Goal: Communication & Community: Answer question/provide support

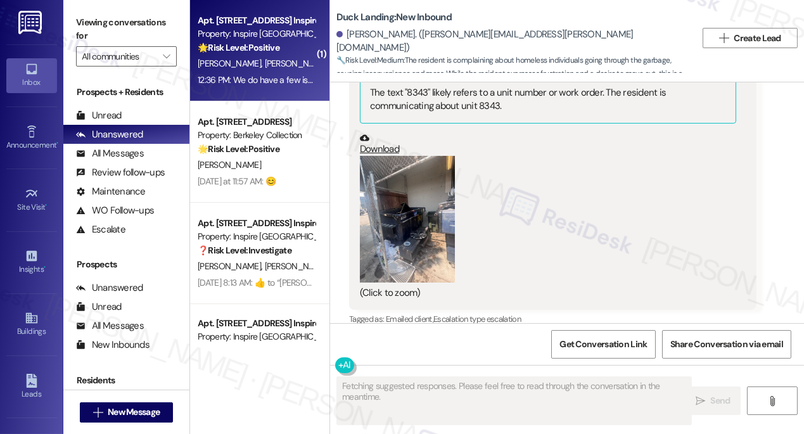
scroll to position [10277, 0]
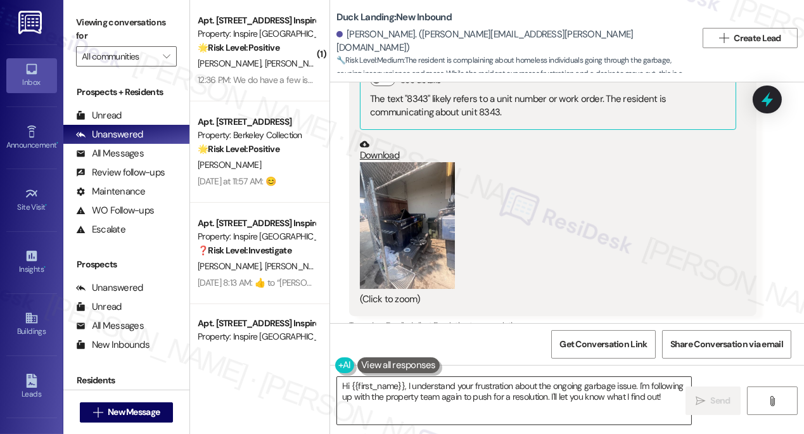
click at [420, 388] on textarea "Hi {{first_name}}, I understand your frustration about the ongoing garbage issu…" at bounding box center [514, 401] width 354 height 48
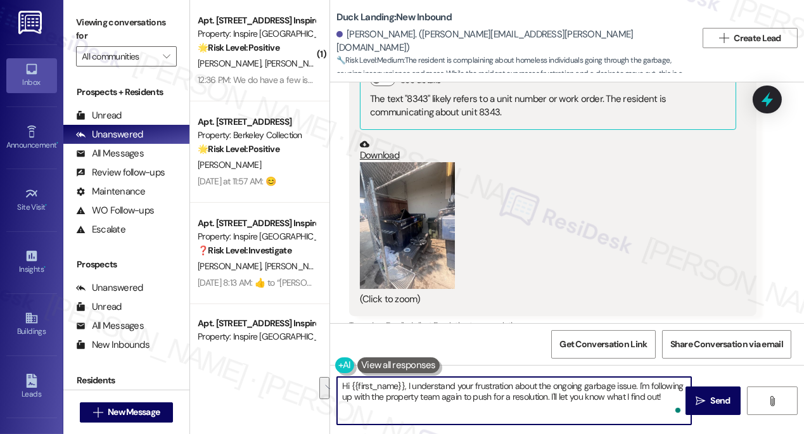
drag, startPoint x: 665, startPoint y: 395, endPoint x: 407, endPoint y: 378, distance: 257.8
click at [407, 378] on textarea "Hi {{first_name}}, I understand your frustration about the ongoing garbage issu…" at bounding box center [514, 401] width 354 height 48
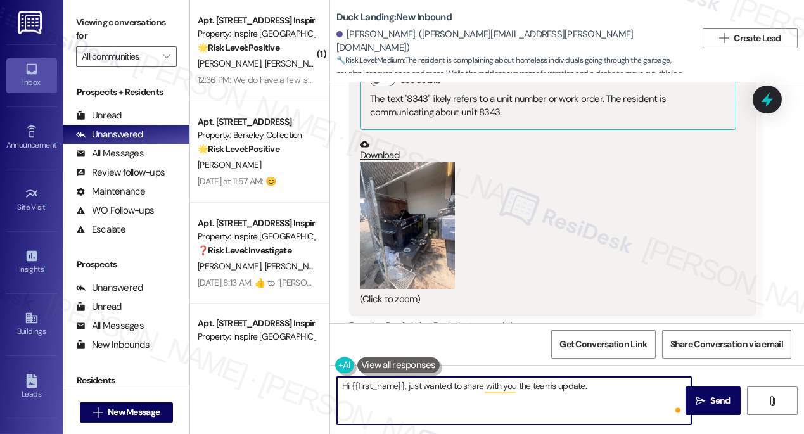
paste textarea "We will have someone come get the area cleaned up and relocked. Unfortunately, …"
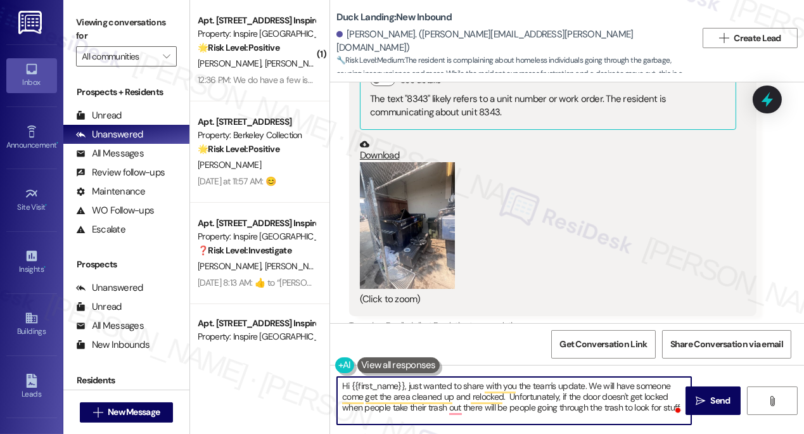
click at [532, 387] on textarea "Hi {{first_name}}, just wanted to share with you the team's update. We will hav…" at bounding box center [514, 401] width 354 height 48
click at [434, 418] on textarea "Hi {{first_name}}, just wanted to share with you the property team's update. We…" at bounding box center [514, 401] width 354 height 48
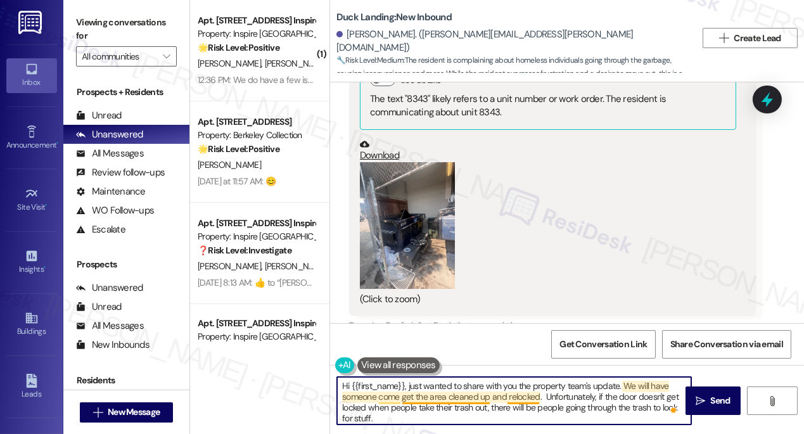
click at [412, 400] on textarea "Hi {{first_name}}, just wanted to share with you the property team's update. We…" at bounding box center [514, 401] width 354 height 48
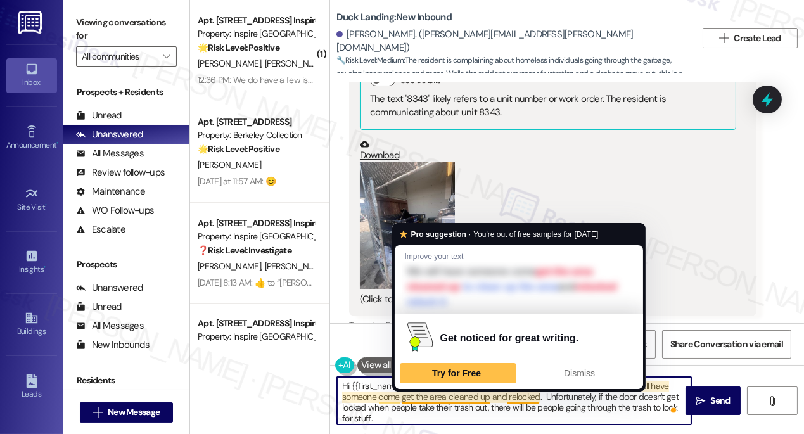
click at [412, 400] on textarea "Hi {{first_name}}, just wanted to share with you the property team's update. We…" at bounding box center [514, 401] width 354 height 48
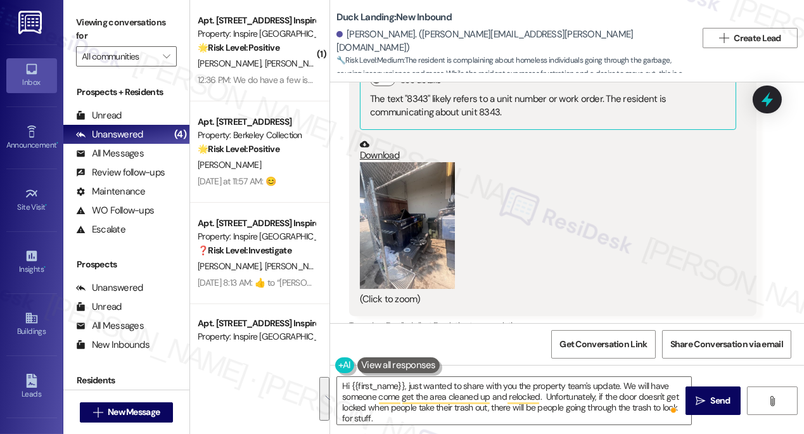
click at [100, 29] on label "Viewing conversations for" at bounding box center [126, 30] width 101 height 34
click at [108, 22] on label "Viewing conversations for" at bounding box center [126, 30] width 101 height 34
click at [416, 390] on textarea "Hi {{first_name}}, just wanted to share with you the property team's update. We…" at bounding box center [514, 401] width 354 height 48
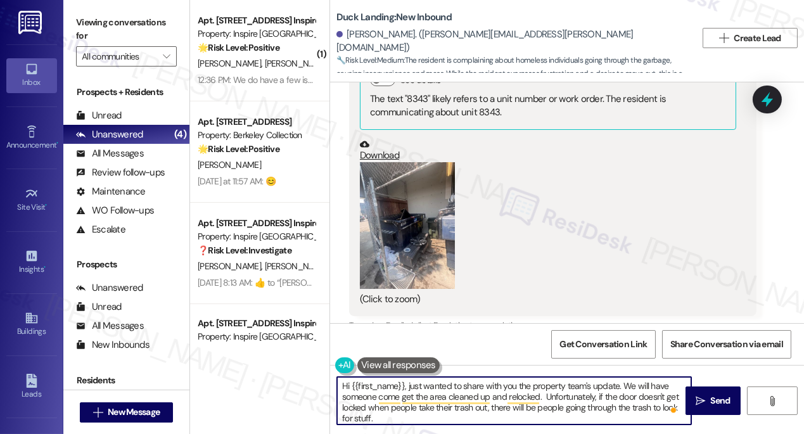
click at [416, 390] on textarea "Hi {{first_name}}, just wanted to share with you the property team's update. We…" at bounding box center [514, 401] width 354 height 48
paste textarea "I just wanted to share an update from the property team. We’ll have someone com…"
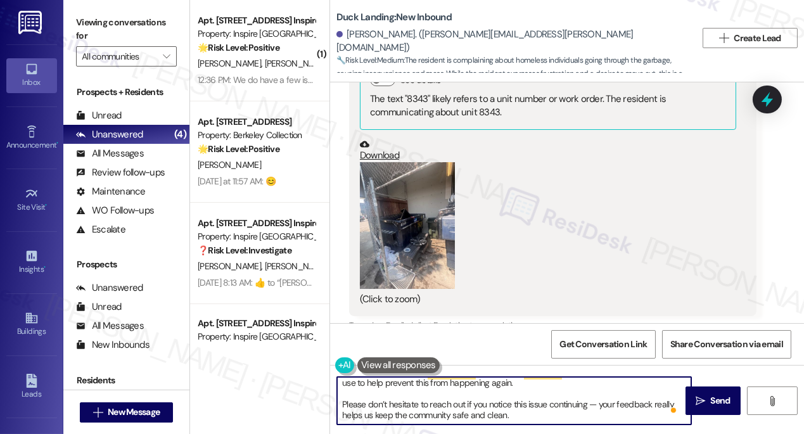
scroll to position [13, 0]
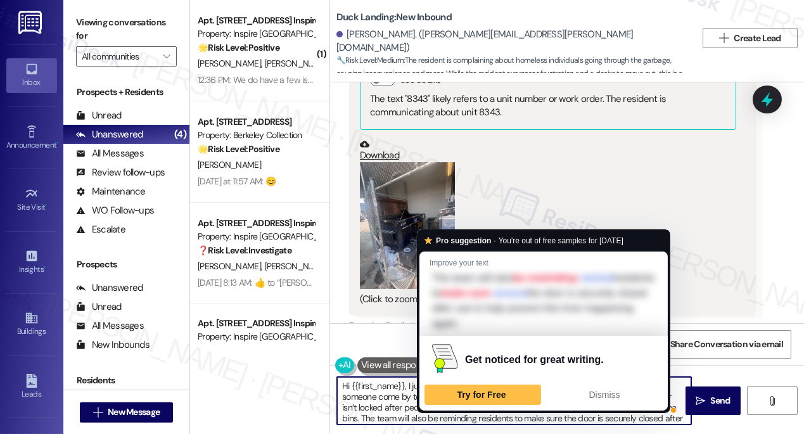
click at [601, 422] on textarea "Hi {{first_name}}, I just wanted to share an update from the property team. We’…" at bounding box center [514, 401] width 354 height 48
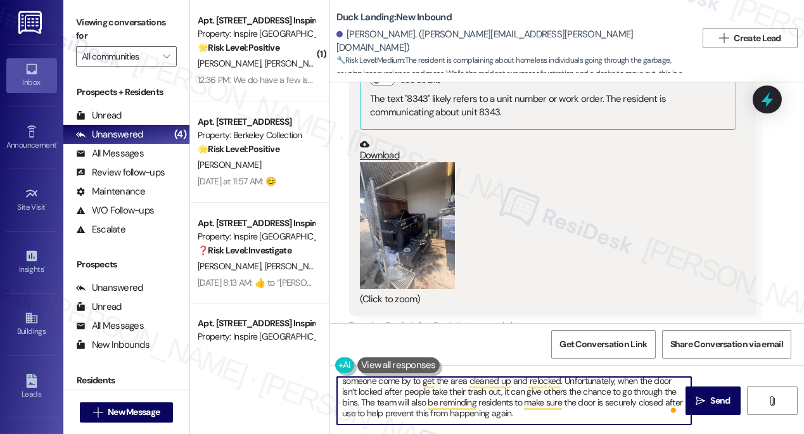
scroll to position [0, 0]
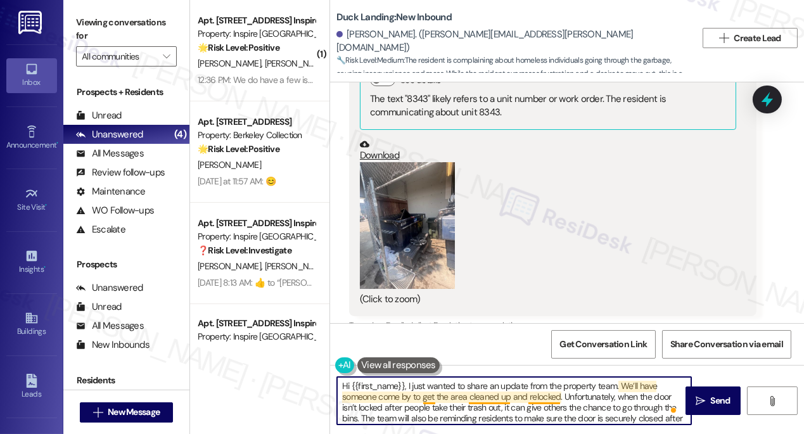
click at [559, 402] on textarea "Hi {{first_name}}, I just wanted to share an update from the property team. We’…" at bounding box center [514, 401] width 354 height 48
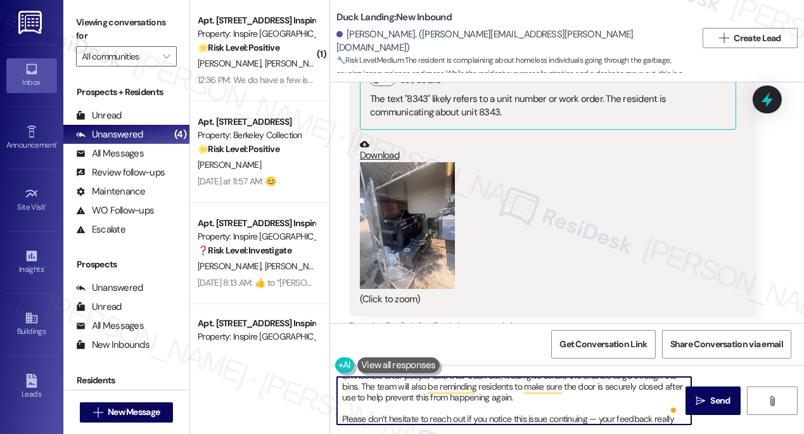
drag, startPoint x: 520, startPoint y: 401, endPoint x: 361, endPoint y: 392, distance: 158.7
click at [361, 392] on textarea "Hi {{first_name}}, I just wanted to share an update from the property team. We’…" at bounding box center [514, 401] width 354 height 48
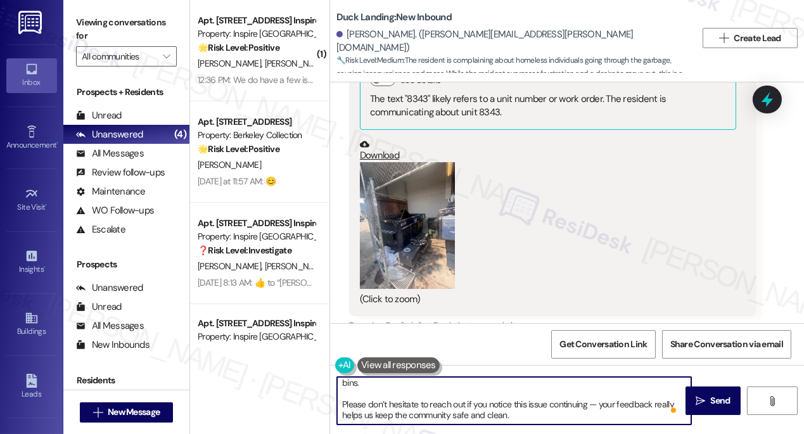
drag, startPoint x: 598, startPoint y: 404, endPoint x: 590, endPoint y: 403, distance: 7.6
click at [590, 403] on textarea "Hi {{first_name}}, I just wanted to share an update from the property team. We’…" at bounding box center [514, 401] width 354 height 48
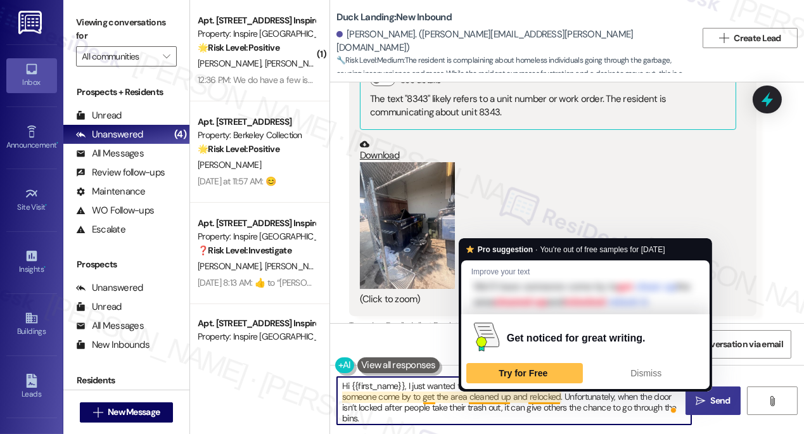
type textarea "Hi {{first_name}}, I just wanted to share an update from the property team. We’…"
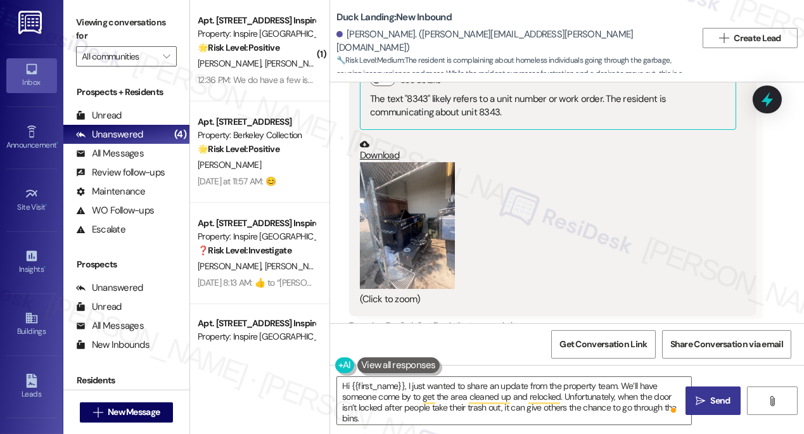
click at [698, 396] on icon "" at bounding box center [701, 401] width 10 height 10
